Goal: Transaction & Acquisition: Download file/media

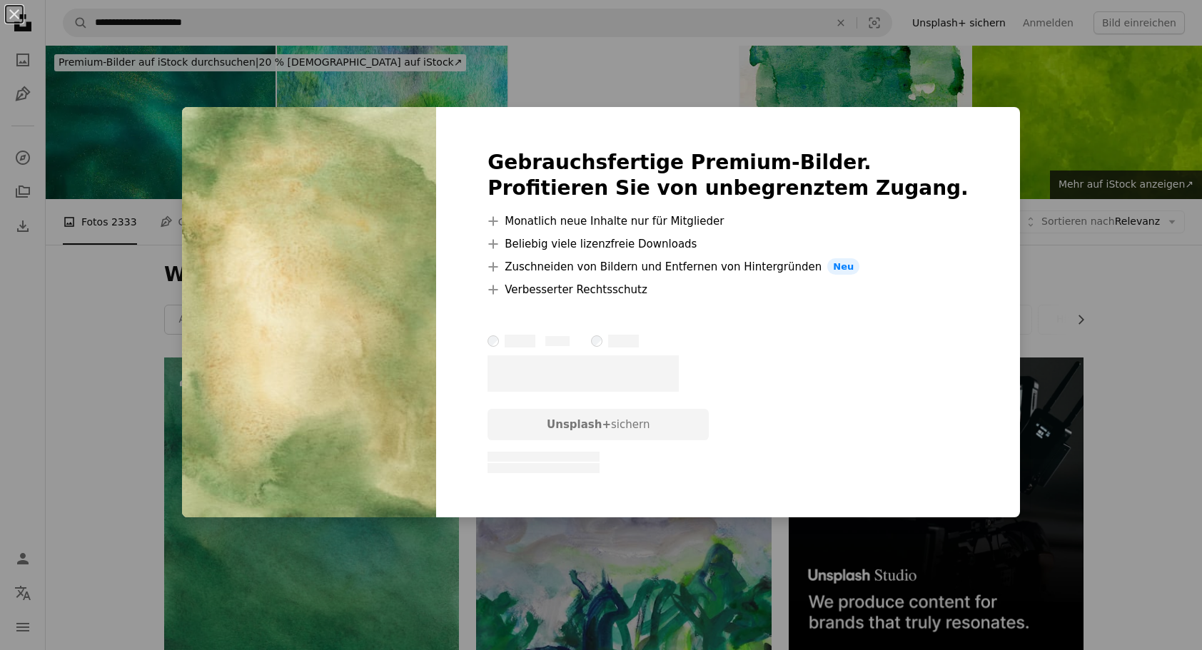
scroll to position [857, 0]
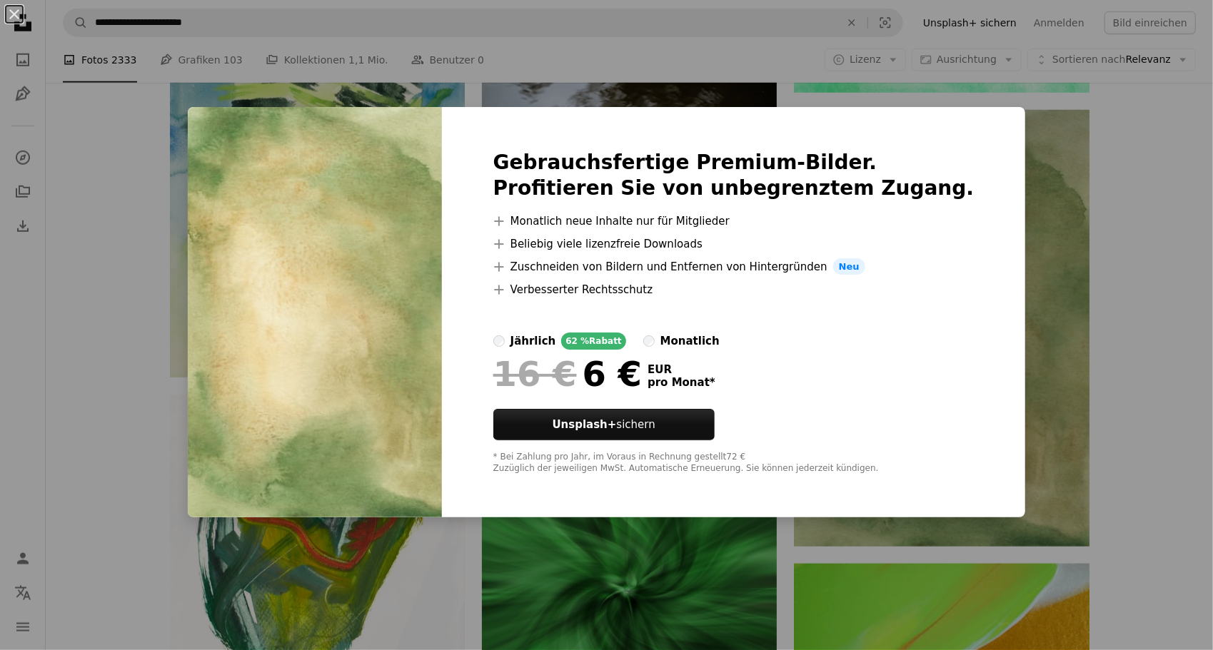
click at [1084, 301] on div "An X shape Gebrauchsfertige Premium-Bilder. Profitieren Sie von unbegrenztem Zu…" at bounding box center [606, 325] width 1213 height 650
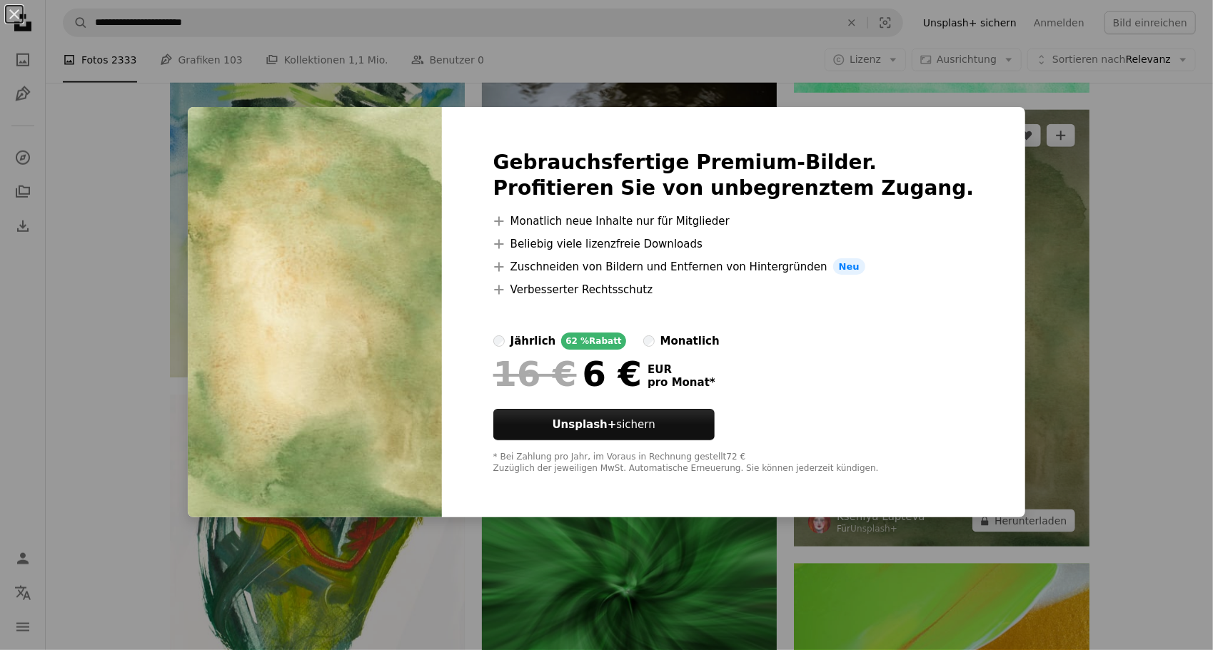
click at [892, 228] on img at bounding box center [941, 329] width 295 height 438
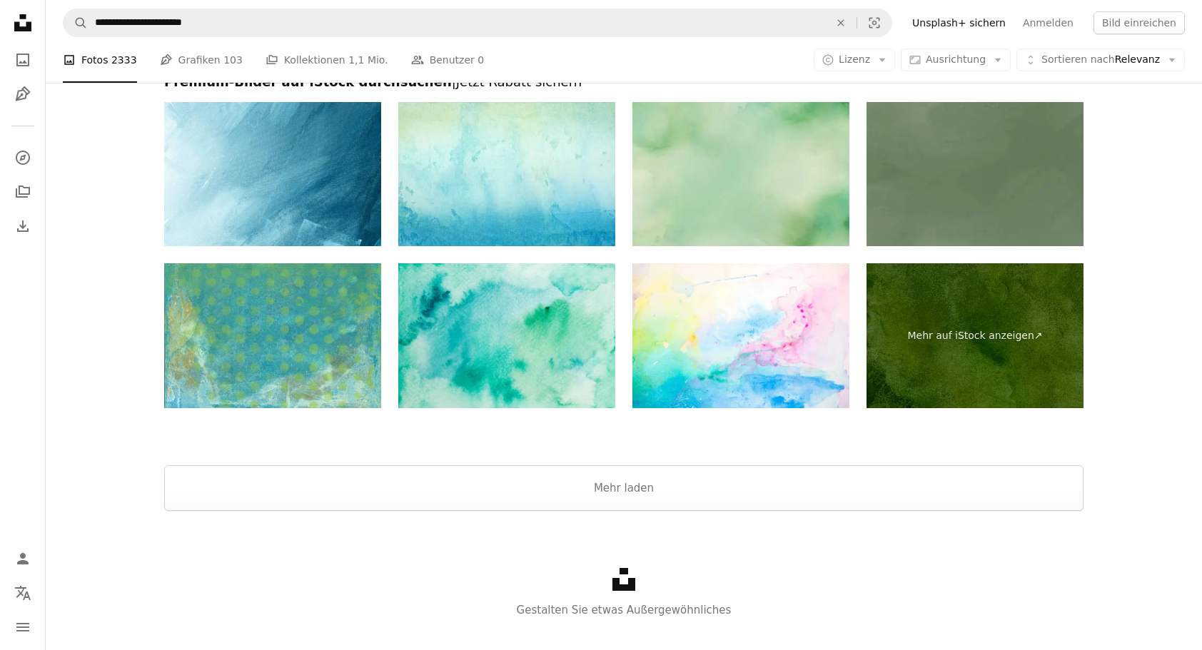
scroll to position [2999, 0]
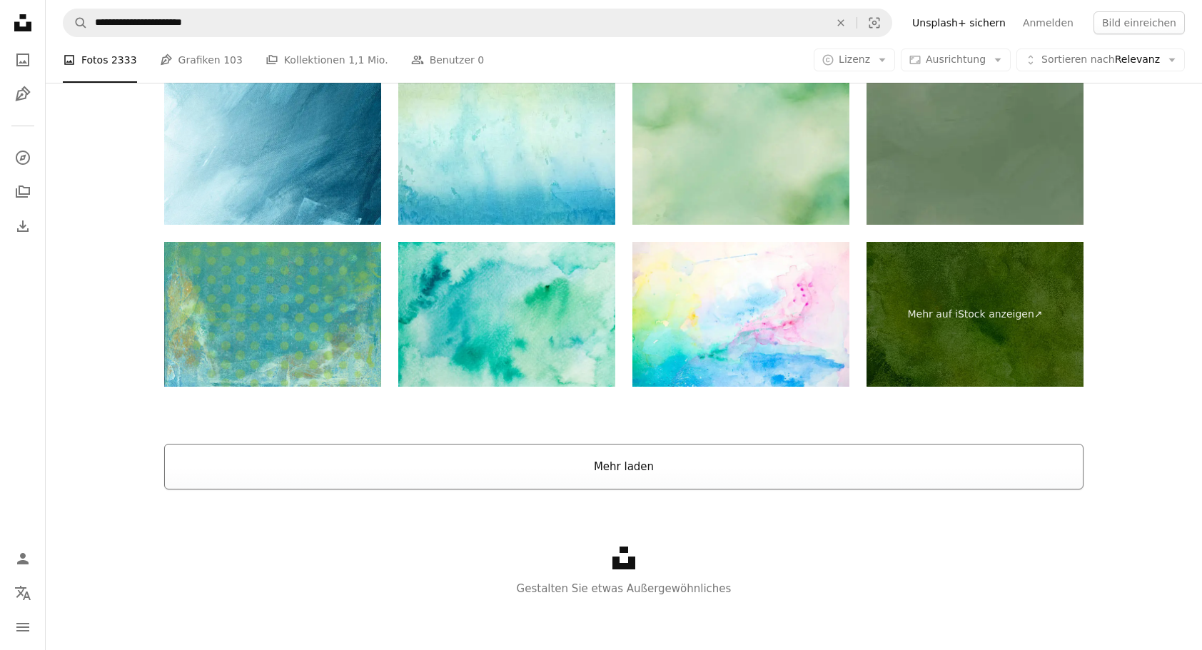
click at [664, 466] on button "Mehr laden" at bounding box center [624, 467] width 920 height 46
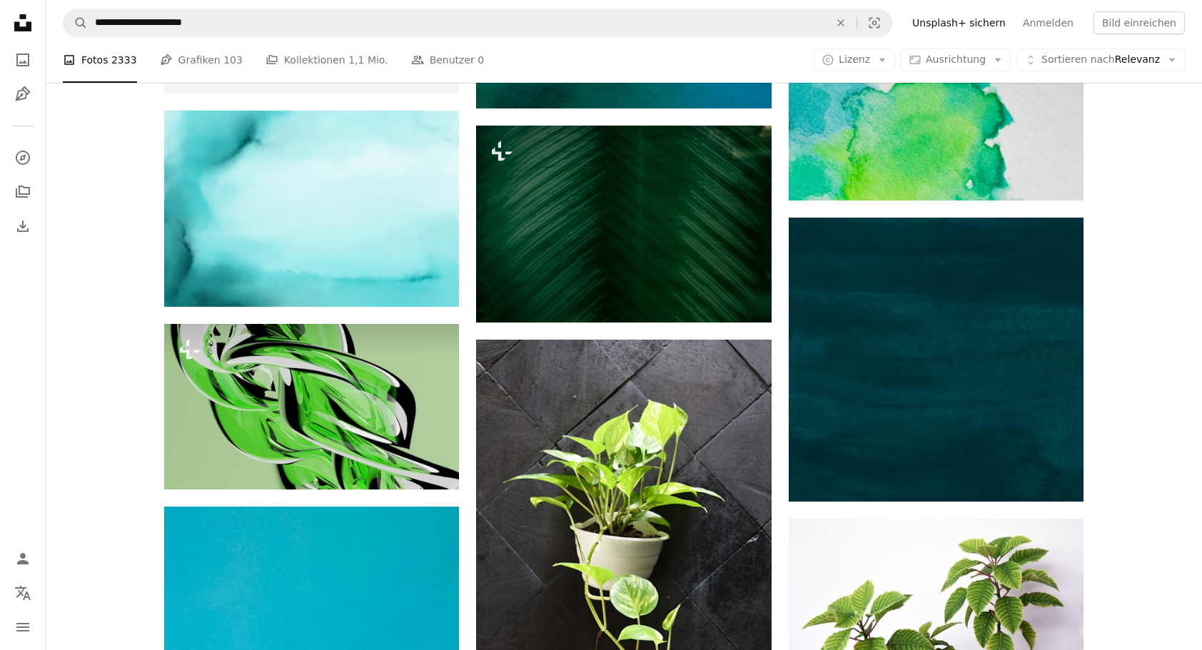
scroll to position [3427, 0]
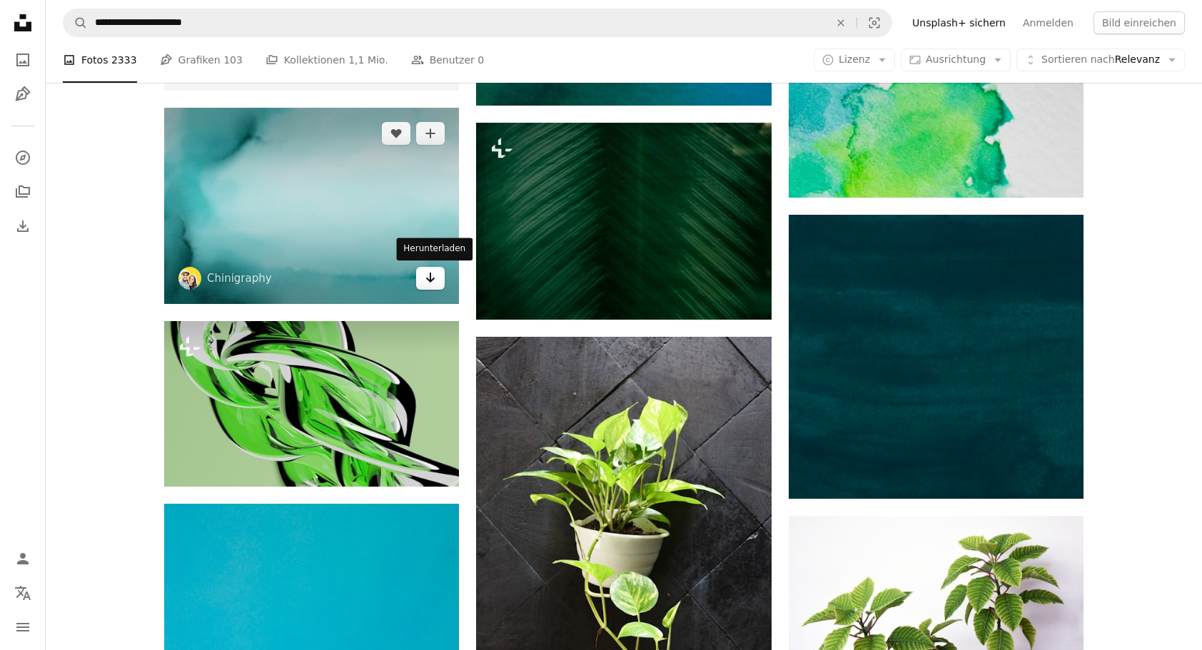
click at [431, 278] on icon "Arrow pointing down" at bounding box center [430, 277] width 11 height 17
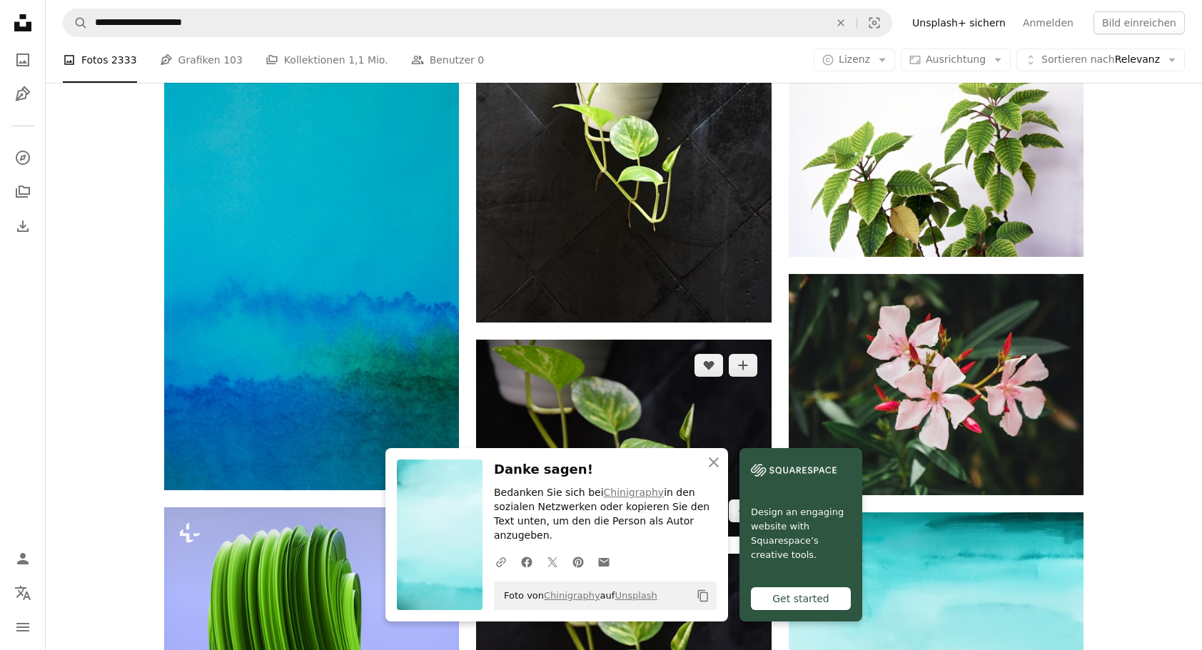
scroll to position [3927, 0]
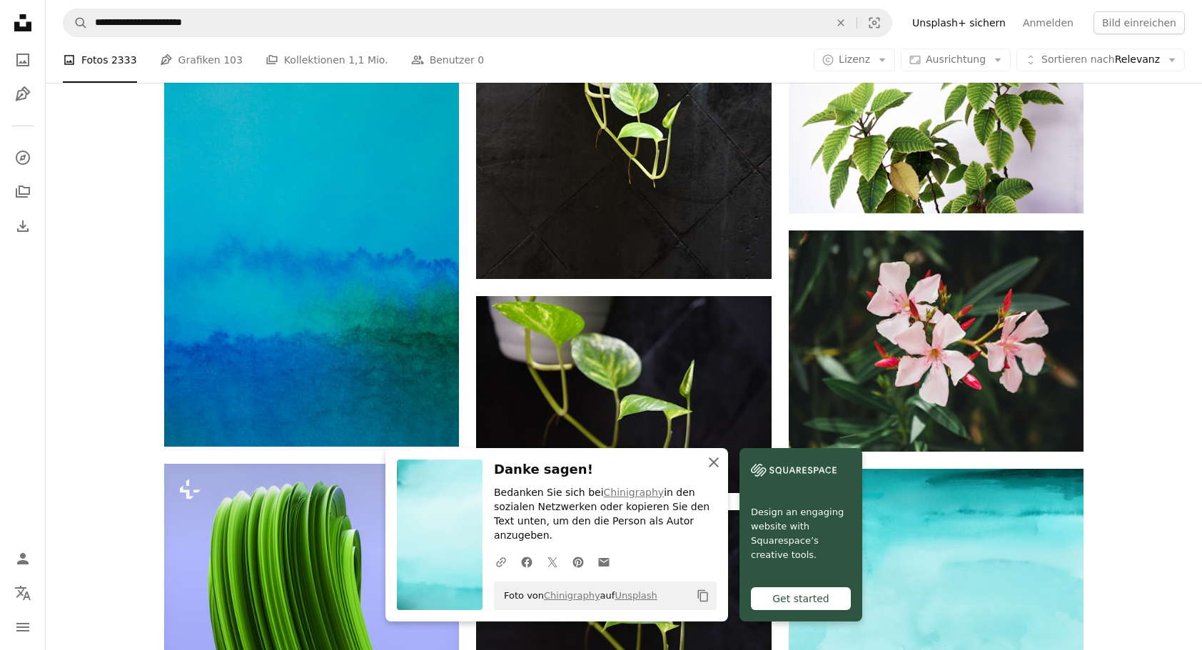
click at [720, 471] on icon "An X shape" at bounding box center [713, 462] width 17 height 17
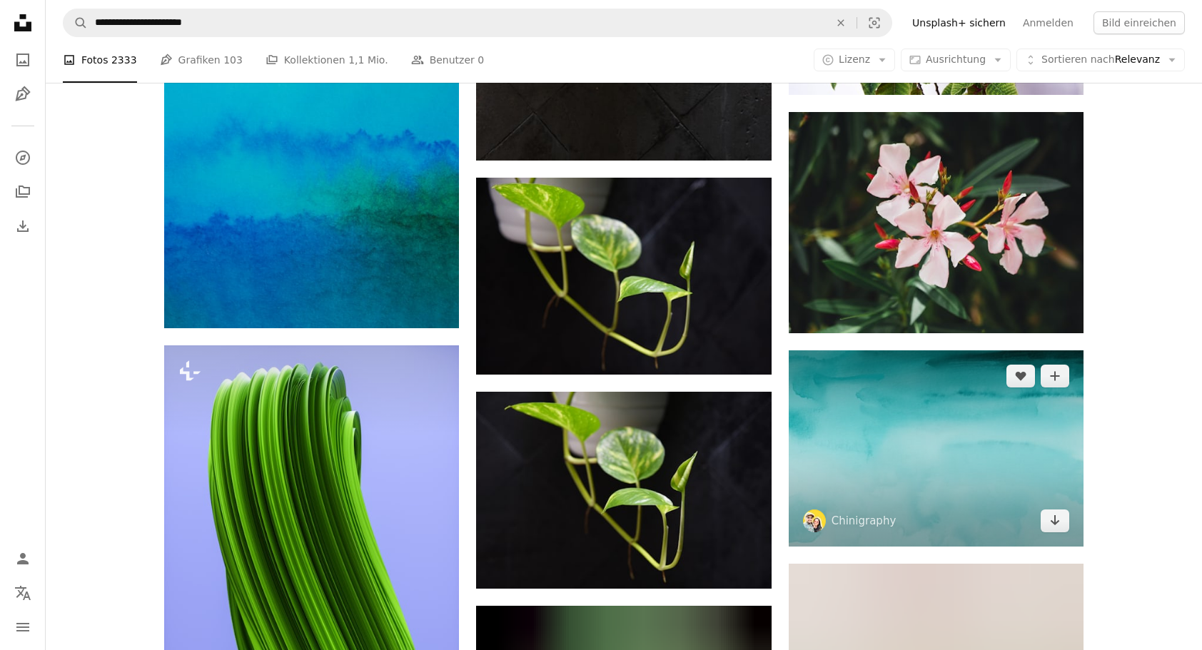
scroll to position [4213, 0]
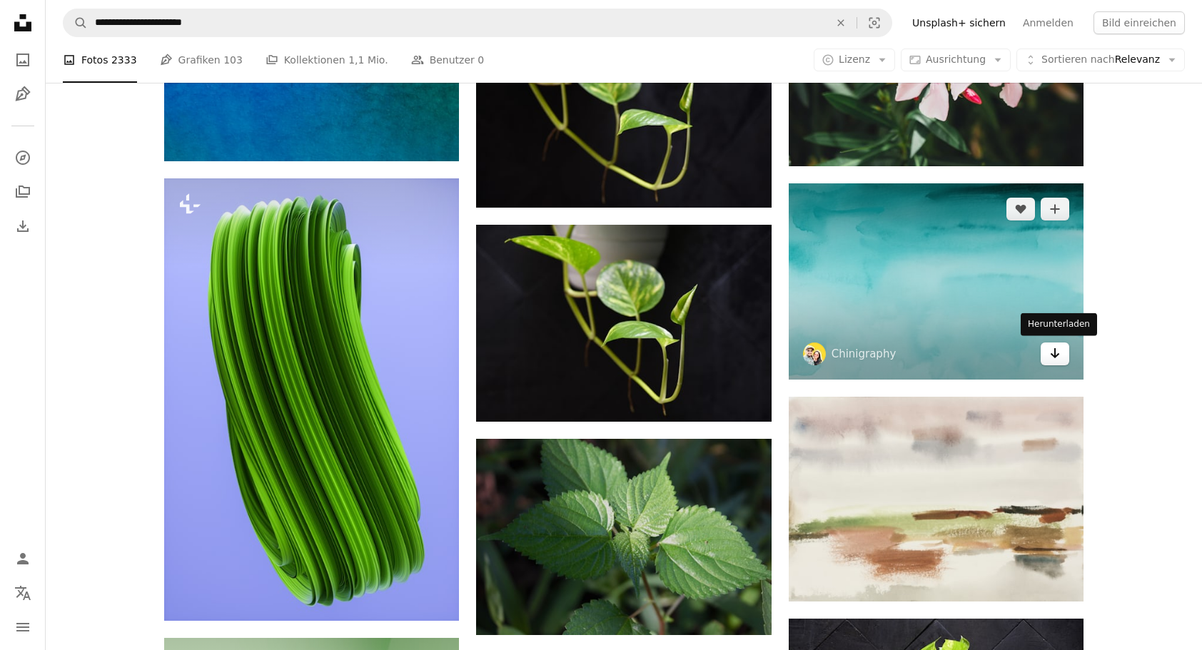
click at [1052, 353] on icon "Herunterladen" at bounding box center [1055, 353] width 9 height 10
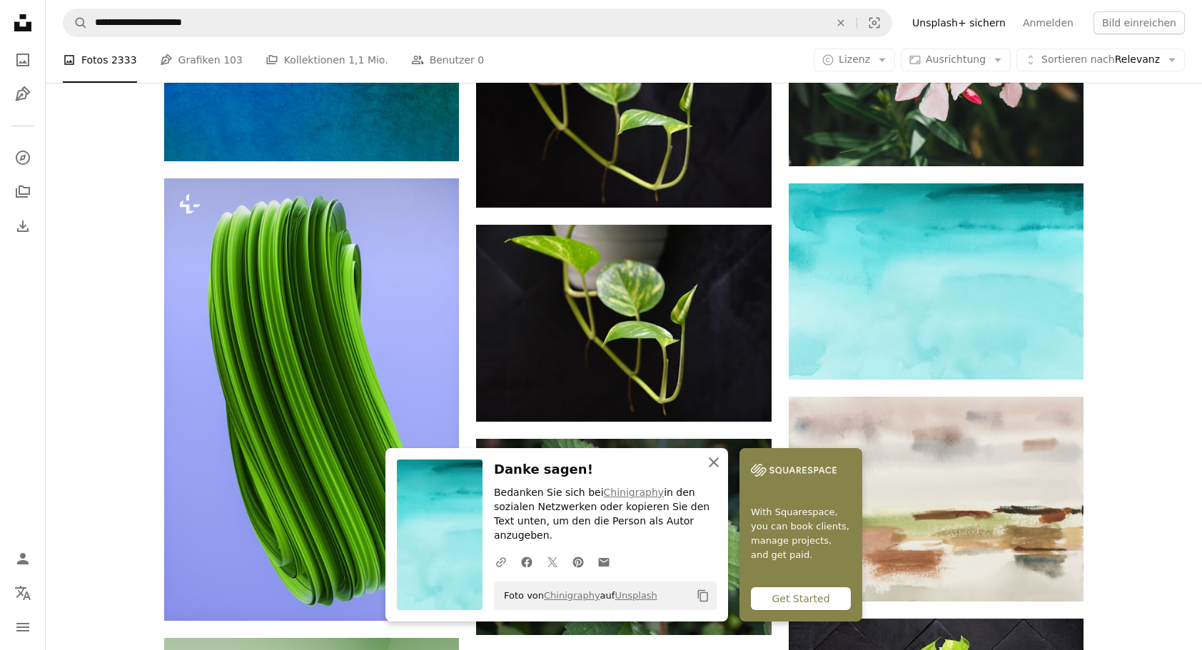
click at [713, 471] on icon "An X shape" at bounding box center [713, 462] width 17 height 17
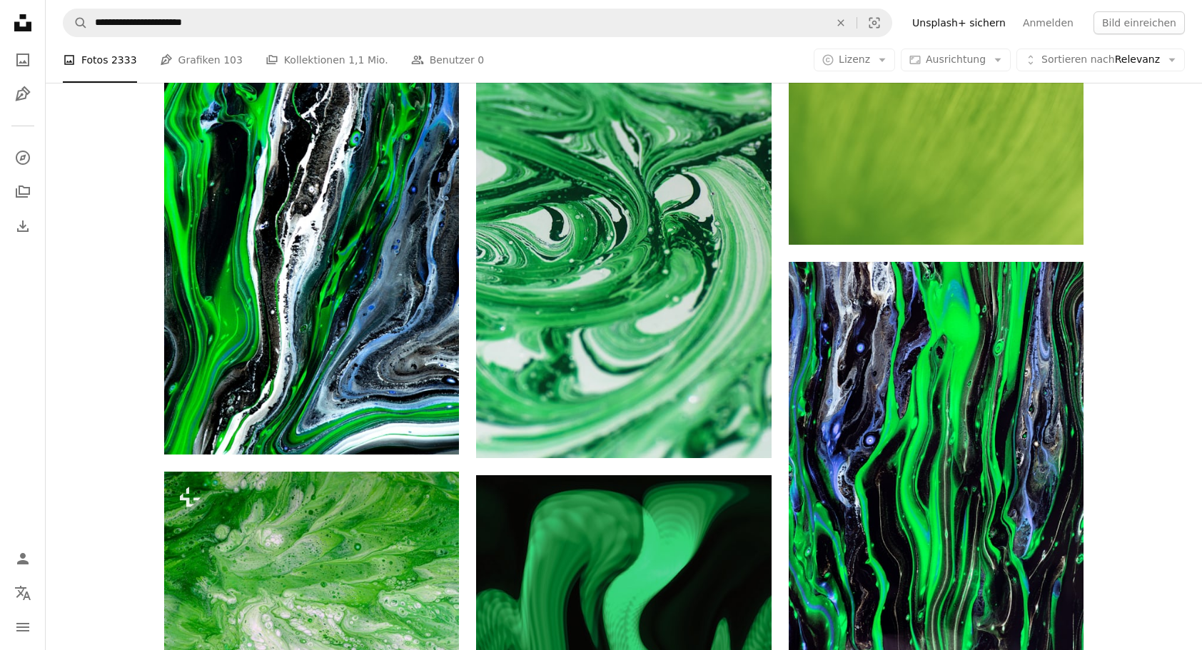
scroll to position [9996, 0]
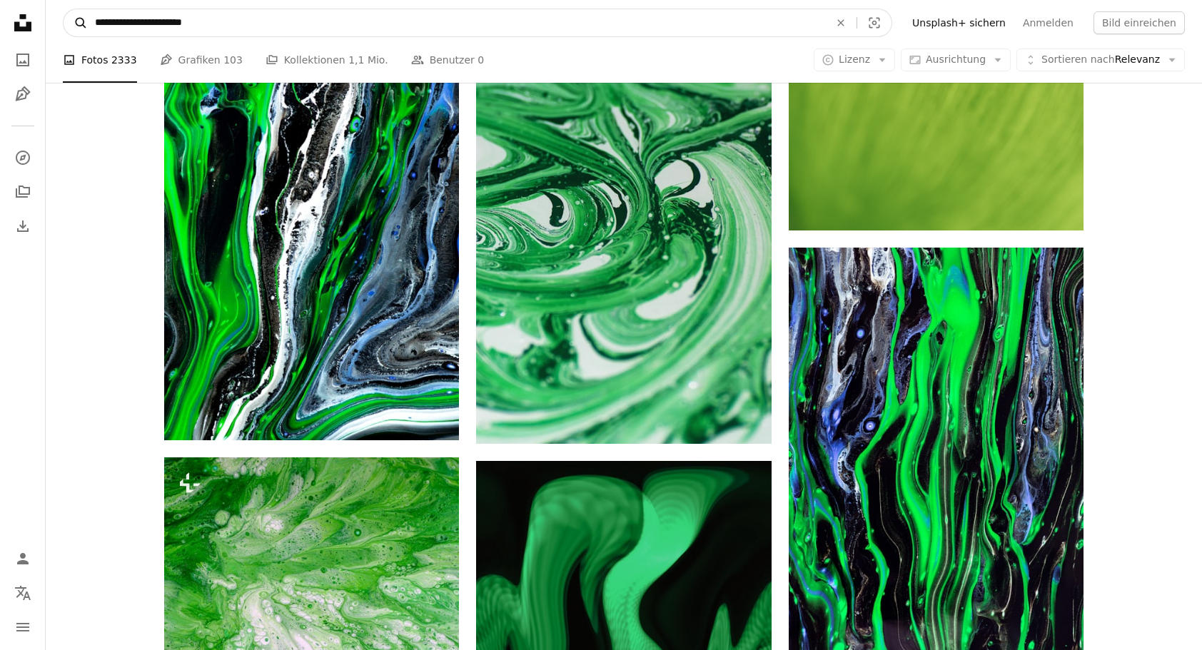
drag, startPoint x: 397, startPoint y: 19, endPoint x: 66, endPoint y: 17, distance: 331.3
click at [66, 17] on form "**********" at bounding box center [478, 23] width 830 height 29
paste input "Finden Sie Bildmaterial auf der ganzen Webseite"
type input "**********"
click at [64, 9] on button "A magnifying glass" at bounding box center [76, 22] width 24 height 27
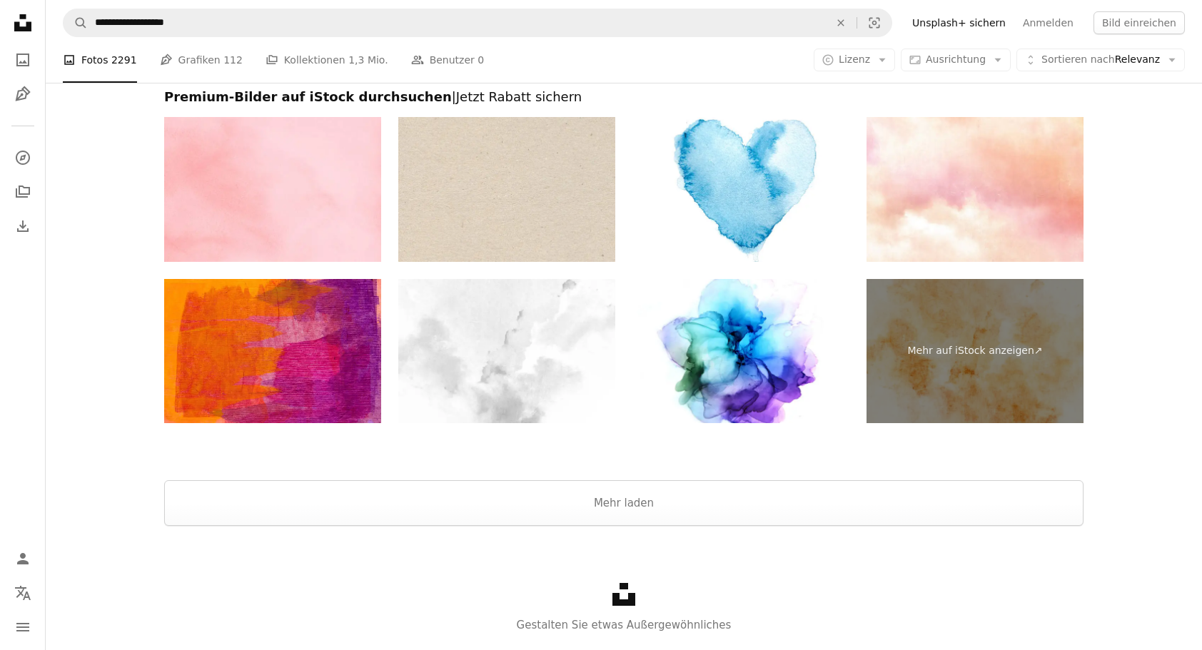
scroll to position [2570, 0]
